Goal: Contribute content

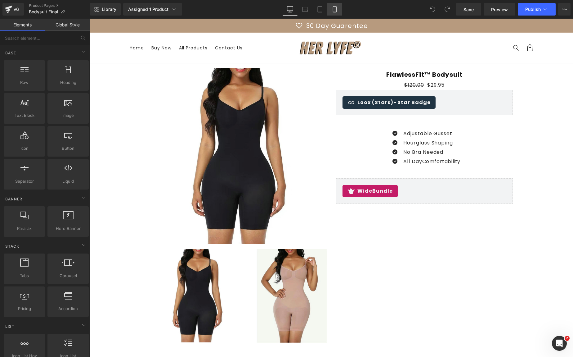
click at [334, 9] on icon at bounding box center [335, 9] width 6 height 6
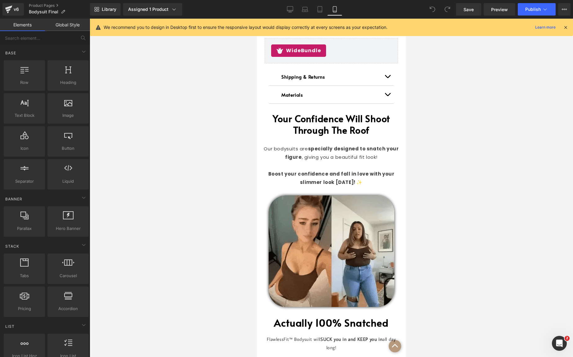
scroll to position [97, 0]
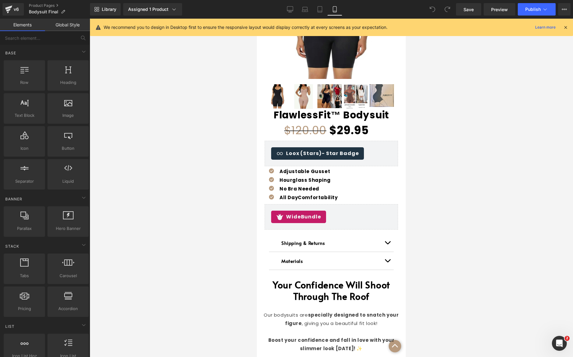
drag, startPoint x: 329, startPoint y: 211, endPoint x: 332, endPoint y: 209, distance: 4.0
drag, startPoint x: 405, startPoint y: 270, endPoint x: 660, endPoint y: 47, distance: 339.3
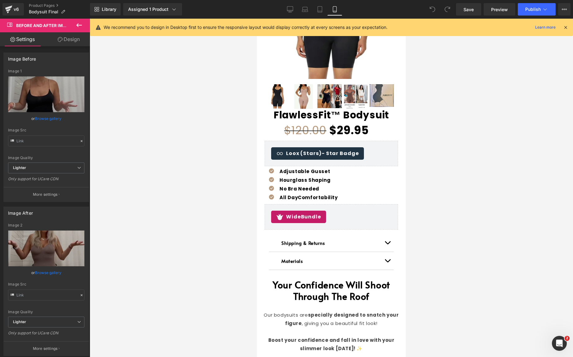
scroll to position [0, 0]
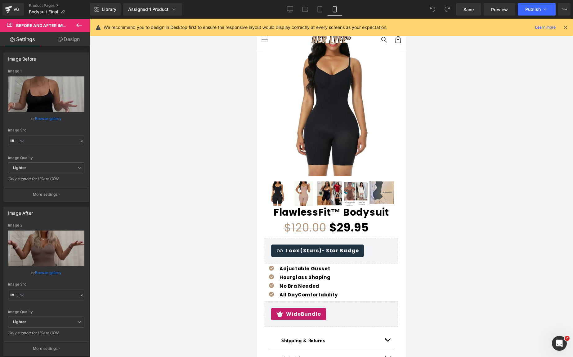
type input "[URL][DOMAIN_NAME]"
click at [426, 176] on div at bounding box center [332, 188] width 484 height 338
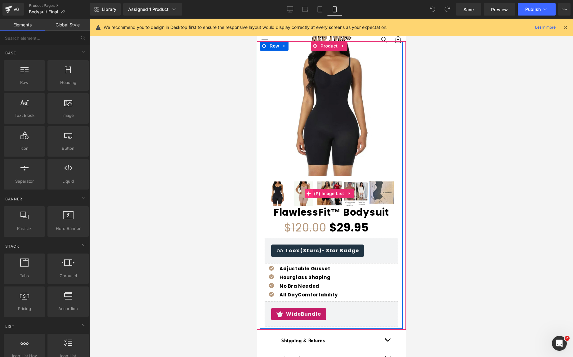
click at [306, 191] on span at bounding box center [309, 193] width 8 height 9
click at [300, 185] on img at bounding box center [303, 193] width 25 height 25
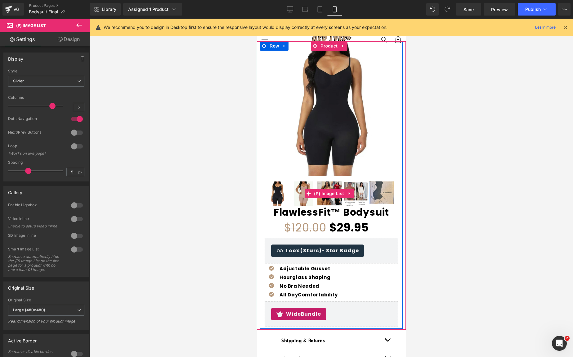
click at [295, 184] on img at bounding box center [303, 193] width 25 height 25
click at [301, 185] on img at bounding box center [303, 193] width 25 height 25
click at [329, 195] on img at bounding box center [329, 193] width 25 height 24
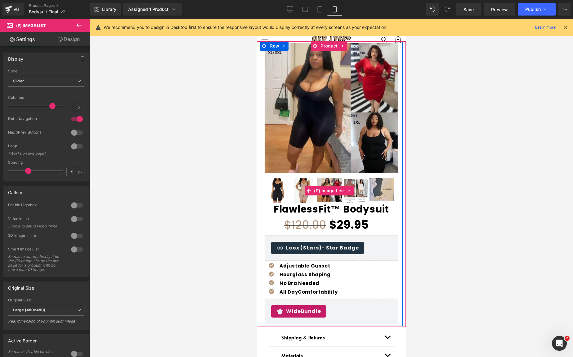
click at [367, 188] on img at bounding box center [356, 190] width 25 height 24
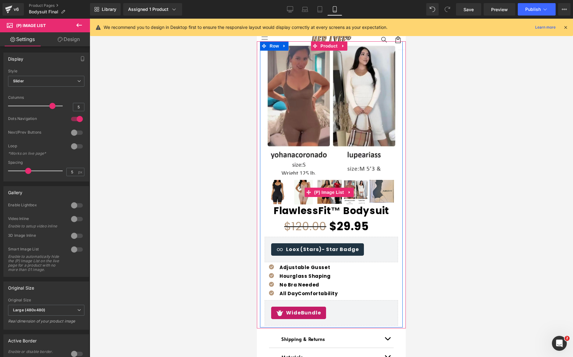
click at [381, 188] on img at bounding box center [382, 191] width 25 height 23
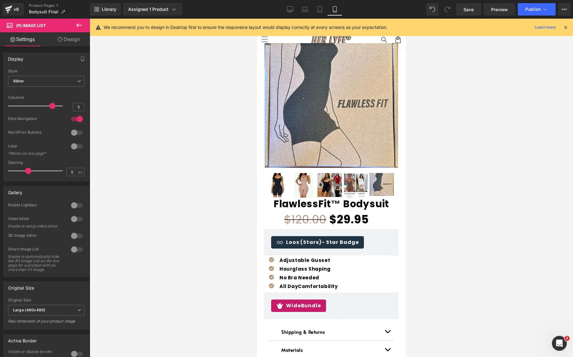
click at [455, 158] on div at bounding box center [332, 188] width 484 height 338
